Goal: Task Accomplishment & Management: Use online tool/utility

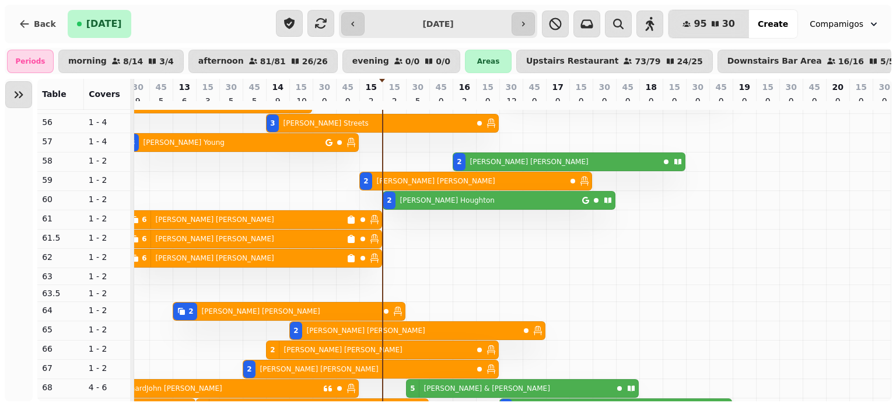
scroll to position [198, 0]
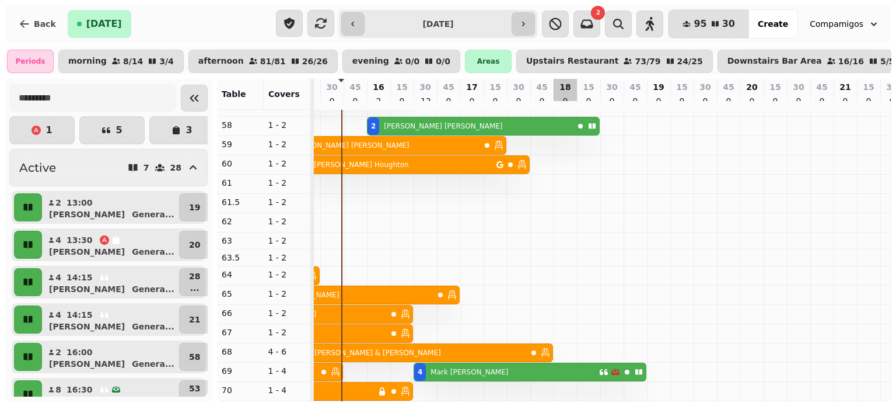
scroll to position [219, 0]
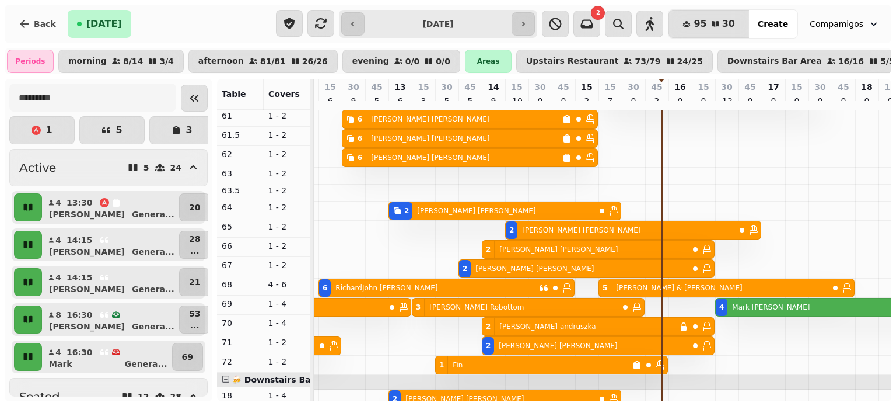
scroll to position [287, 205]
